Goal: Use online tool/utility: Use online tool/utility

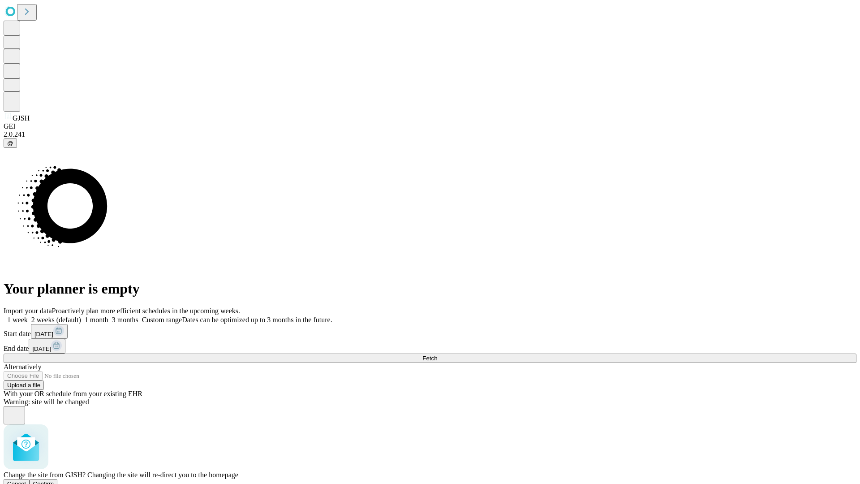
click at [54, 480] on span "Confirm" at bounding box center [43, 483] width 21 height 7
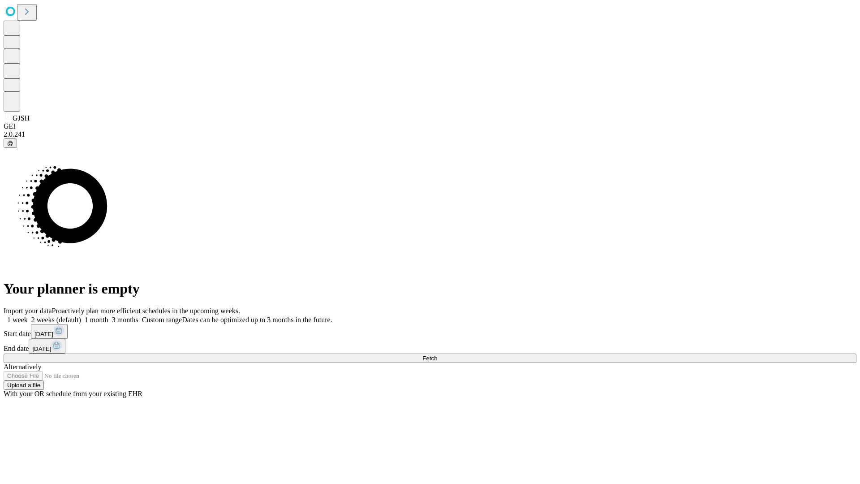
click at [28, 316] on label "1 week" at bounding box center [16, 320] width 24 height 8
click at [437, 355] on span "Fetch" at bounding box center [430, 358] width 15 height 7
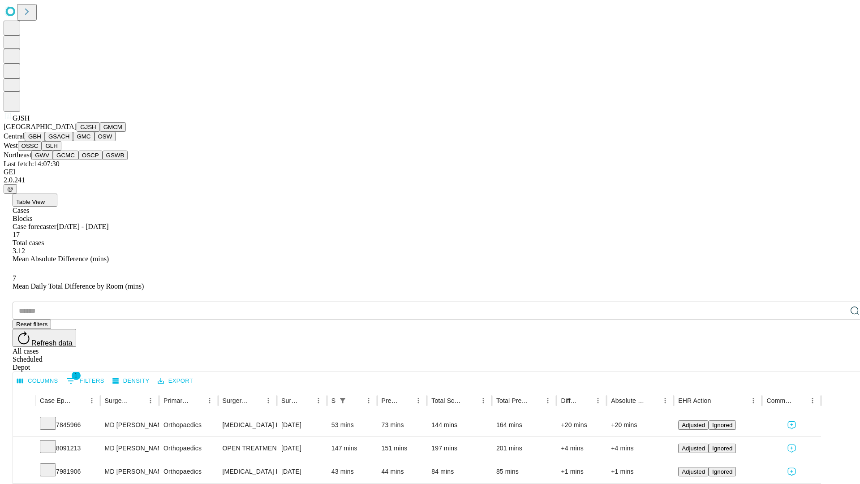
click at [100, 132] on button "GMCM" at bounding box center [113, 126] width 26 height 9
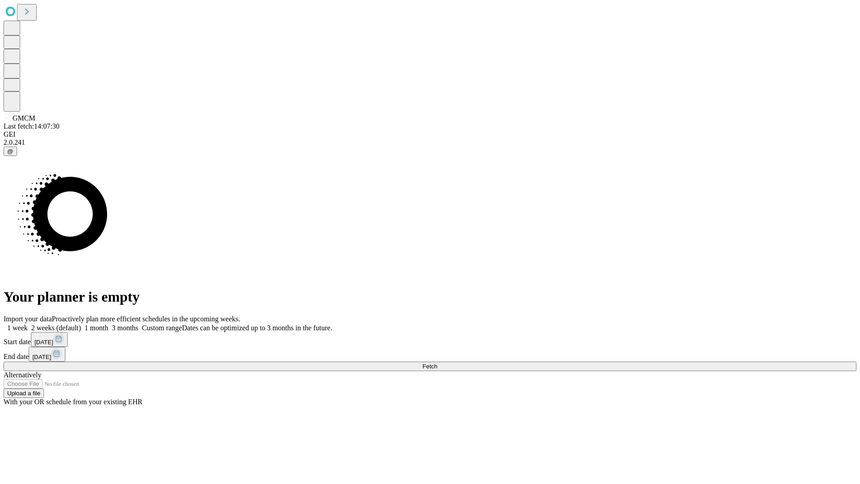
click at [28, 324] on label "1 week" at bounding box center [16, 328] width 24 height 8
click at [437, 363] on span "Fetch" at bounding box center [430, 366] width 15 height 7
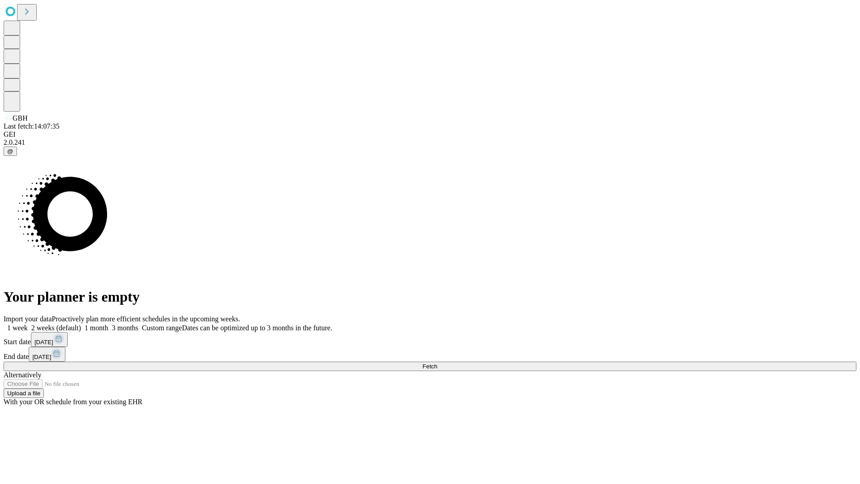
click at [437, 363] on span "Fetch" at bounding box center [430, 366] width 15 height 7
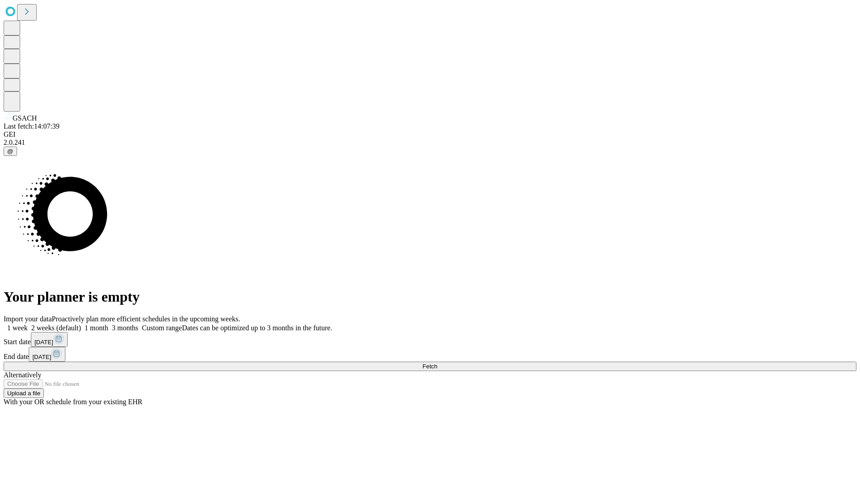
click at [28, 324] on label "1 week" at bounding box center [16, 328] width 24 height 8
click at [437, 363] on span "Fetch" at bounding box center [430, 366] width 15 height 7
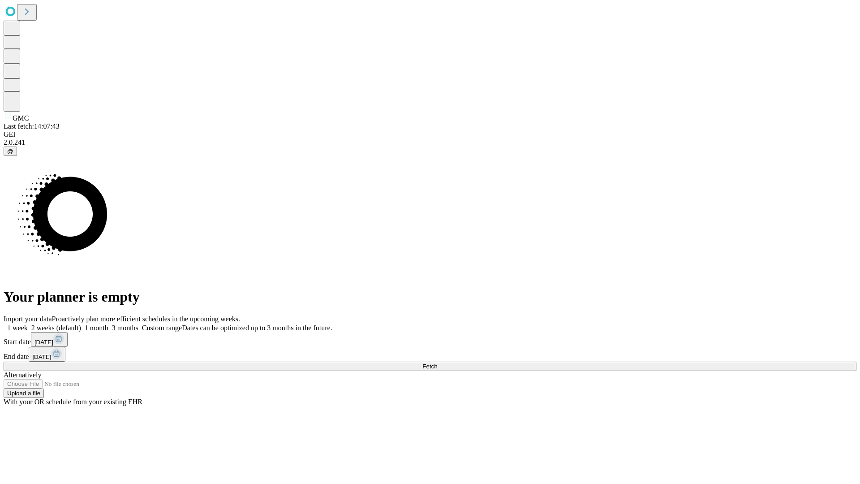
click at [437, 363] on span "Fetch" at bounding box center [430, 366] width 15 height 7
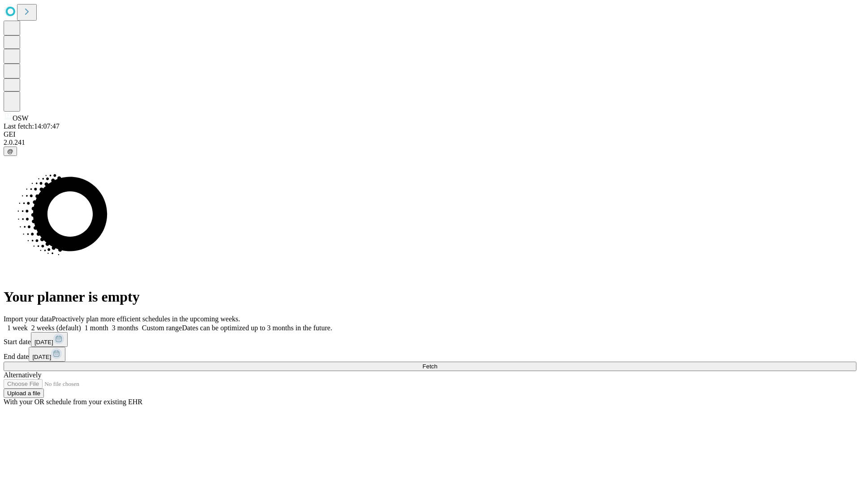
click at [28, 324] on label "1 week" at bounding box center [16, 328] width 24 height 8
click at [437, 363] on span "Fetch" at bounding box center [430, 366] width 15 height 7
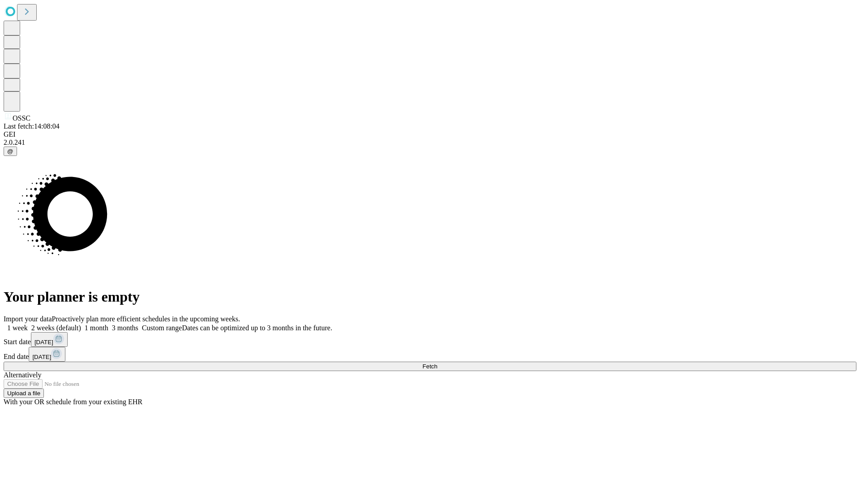
click at [28, 324] on label "1 week" at bounding box center [16, 328] width 24 height 8
click at [437, 363] on span "Fetch" at bounding box center [430, 366] width 15 height 7
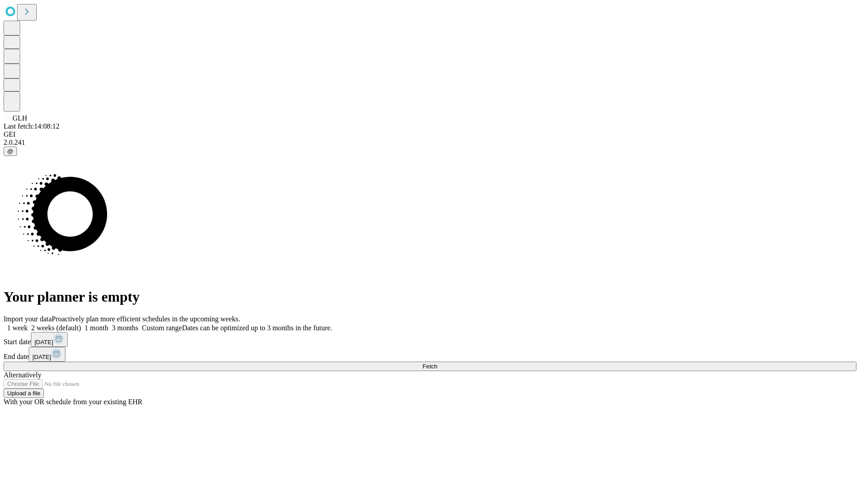
click at [28, 324] on label "1 week" at bounding box center [16, 328] width 24 height 8
click at [437, 363] on span "Fetch" at bounding box center [430, 366] width 15 height 7
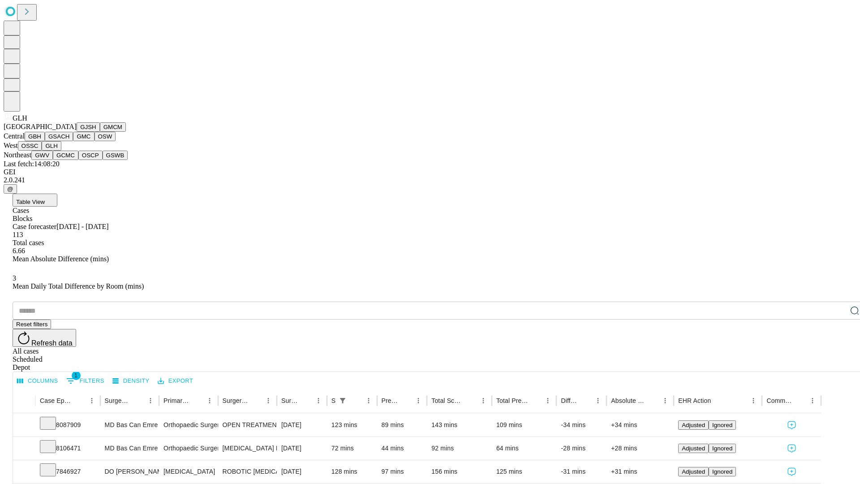
click at [53, 160] on button "GWV" at bounding box center [42, 155] width 22 height 9
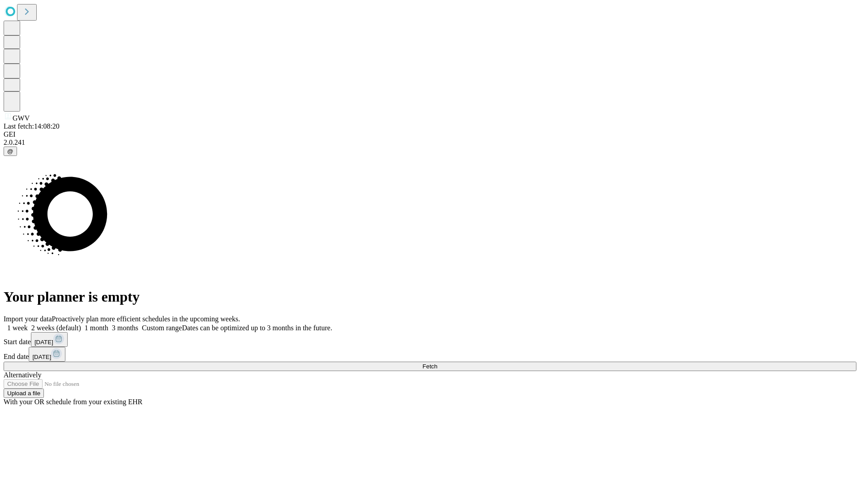
click at [28, 324] on label "1 week" at bounding box center [16, 328] width 24 height 8
click at [437, 363] on span "Fetch" at bounding box center [430, 366] width 15 height 7
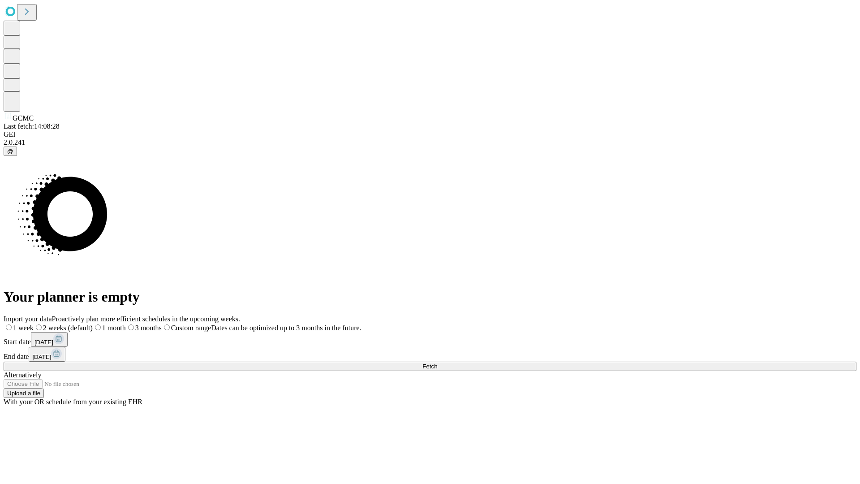
click at [34, 324] on label "1 week" at bounding box center [19, 328] width 30 height 8
click at [437, 363] on span "Fetch" at bounding box center [430, 366] width 15 height 7
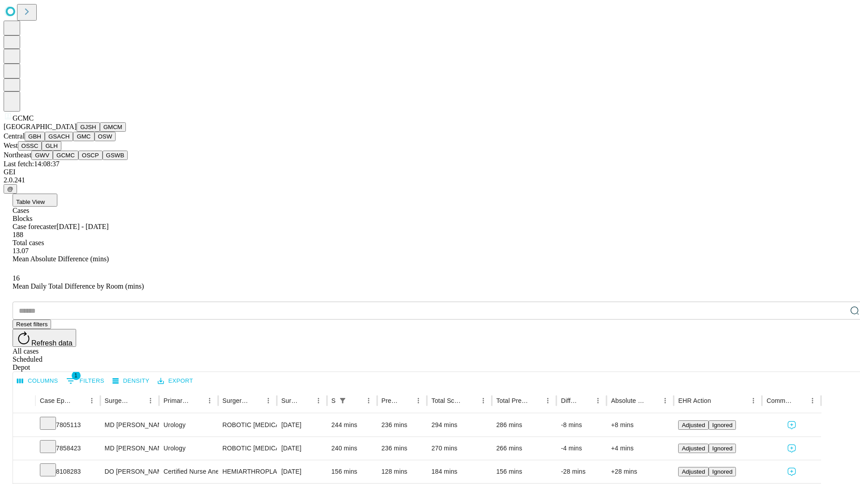
click at [78, 160] on button "OSCP" at bounding box center [90, 155] width 24 height 9
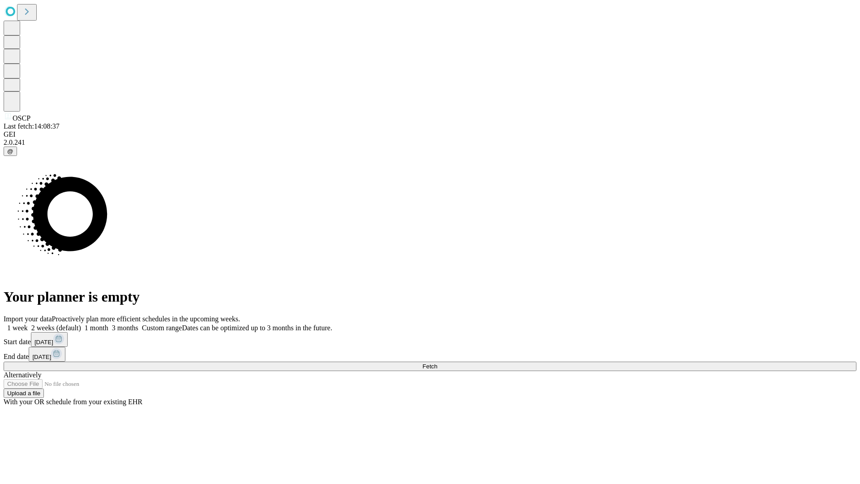
click at [28, 324] on label "1 week" at bounding box center [16, 328] width 24 height 8
click at [437, 363] on span "Fetch" at bounding box center [430, 366] width 15 height 7
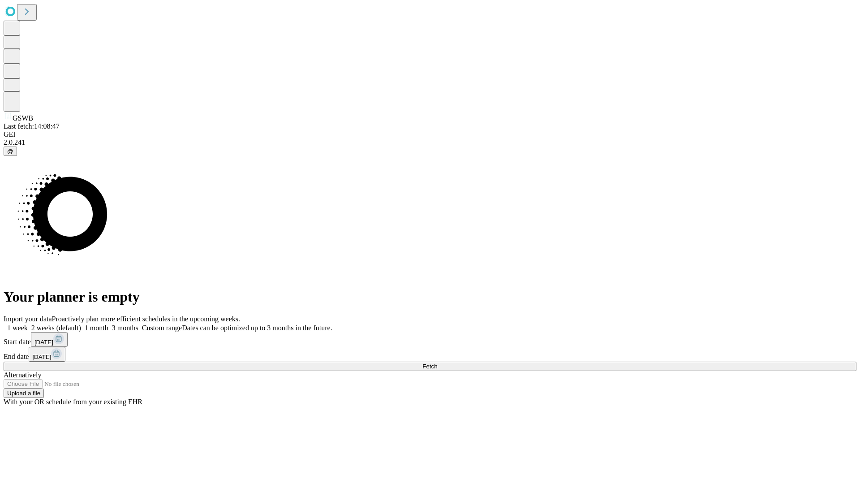
click at [437, 363] on span "Fetch" at bounding box center [430, 366] width 15 height 7
